Goal: Find specific page/section: Find specific page/section

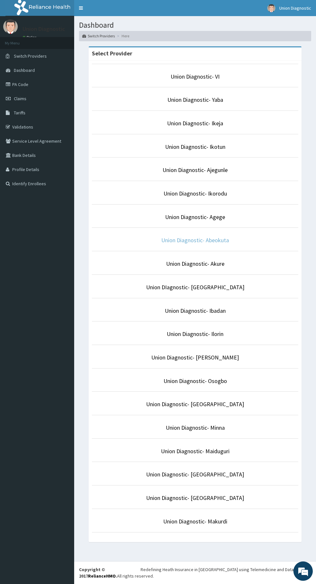
click at [227, 243] on link "Union Diagnostic- Abeokuta" at bounding box center [195, 239] width 68 height 7
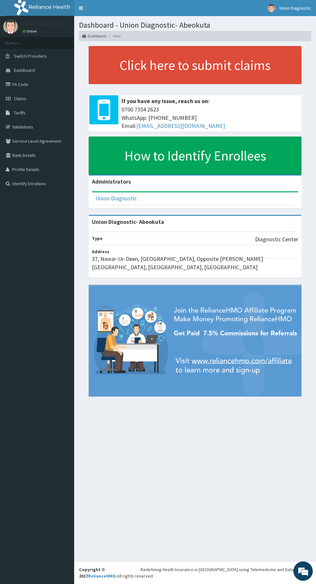
click at [38, 81] on link "PA Code" at bounding box center [37, 84] width 74 height 14
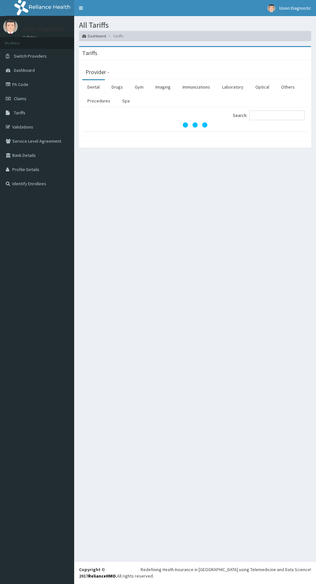
click at [238, 87] on link "Laboratory" at bounding box center [233, 87] width 32 height 14
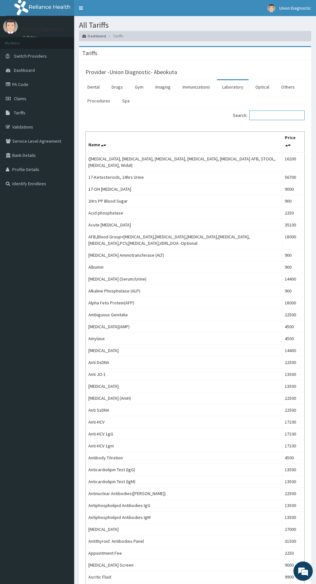
click at [275, 114] on input "Search:" at bounding box center [276, 115] width 55 height 10
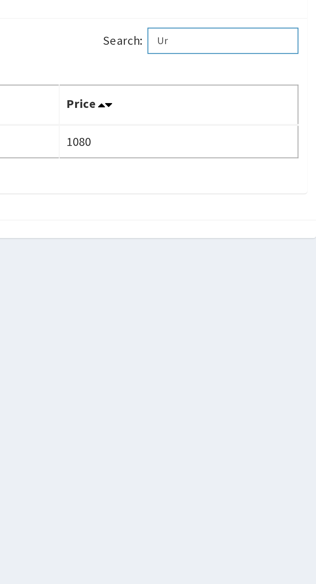
type input "U"
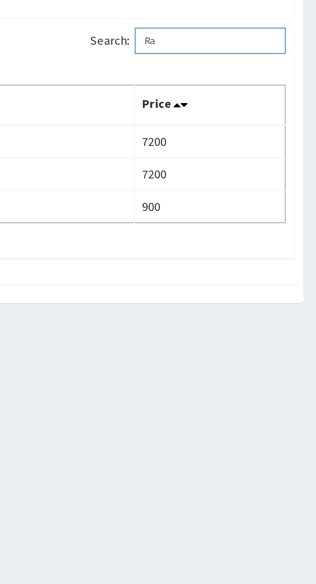
type input "R"
